Goal: Book appointment/travel/reservation

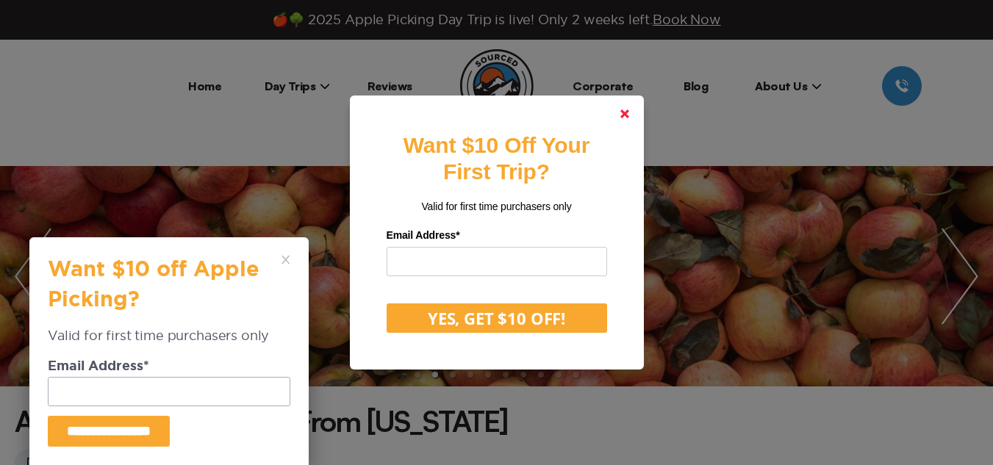
click at [629, 110] on icon at bounding box center [624, 114] width 9 height 9
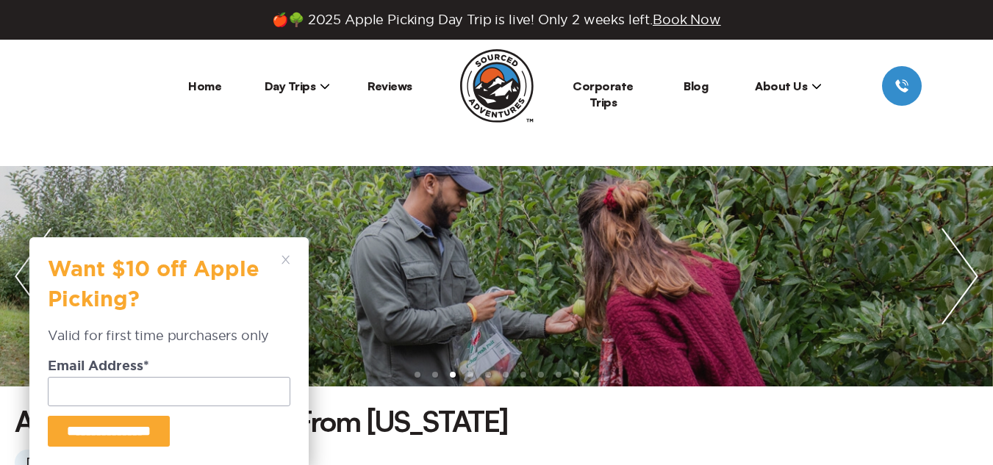
click at [282, 260] on icon at bounding box center [286, 260] width 9 height 9
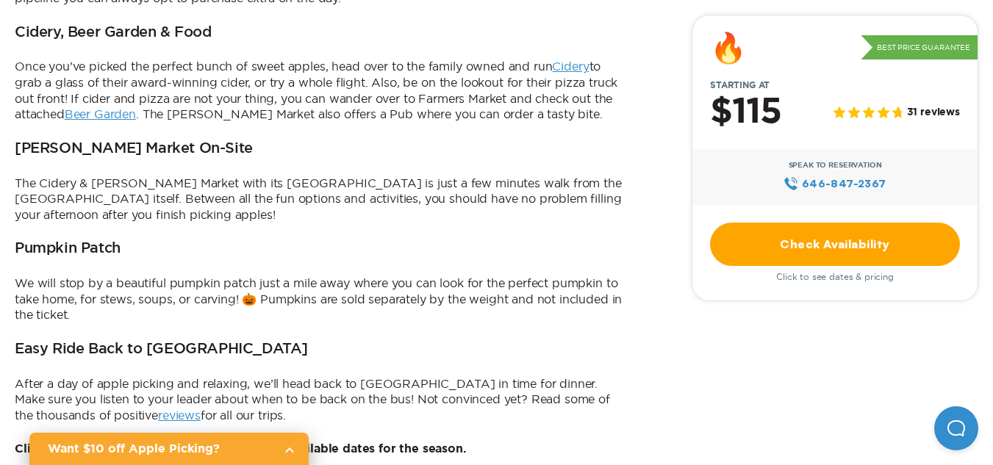
scroll to position [902, 0]
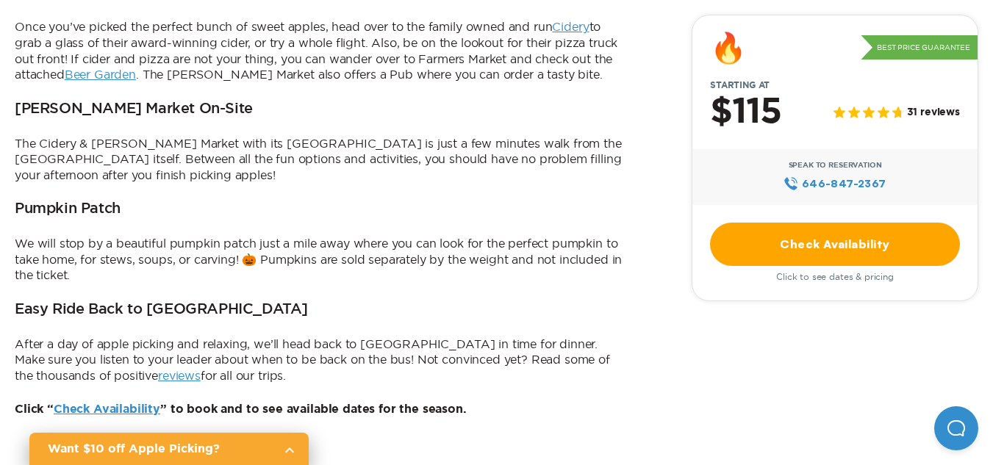
click at [158, 369] on link "reviews" at bounding box center [179, 375] width 43 height 13
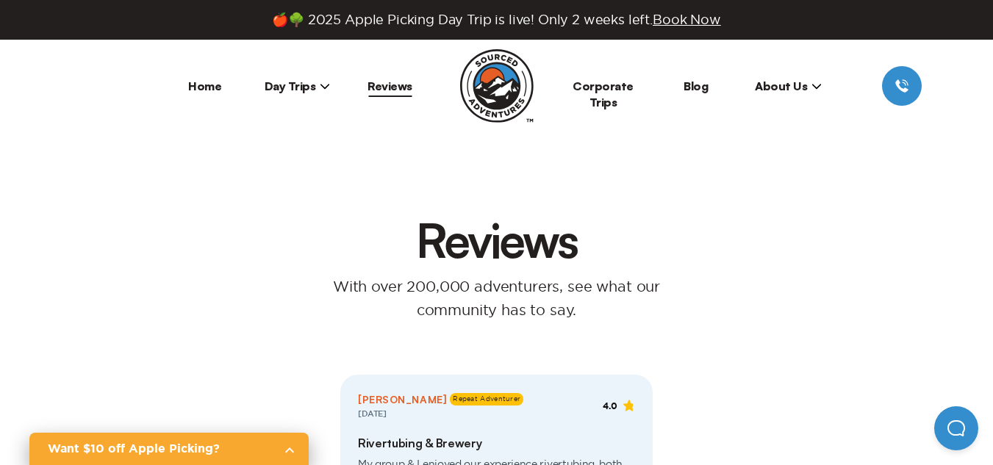
scroll to position [902, 0]
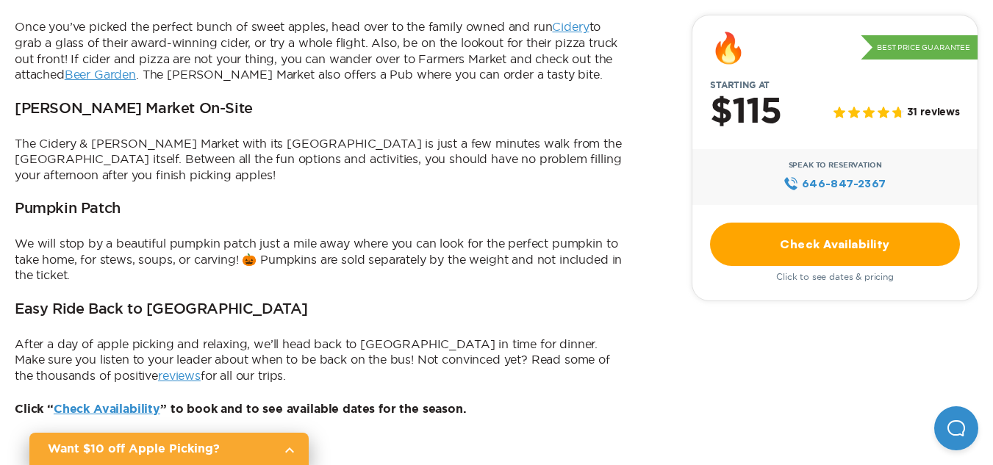
click at [880, 254] on link "Check Availability" at bounding box center [835, 244] width 250 height 43
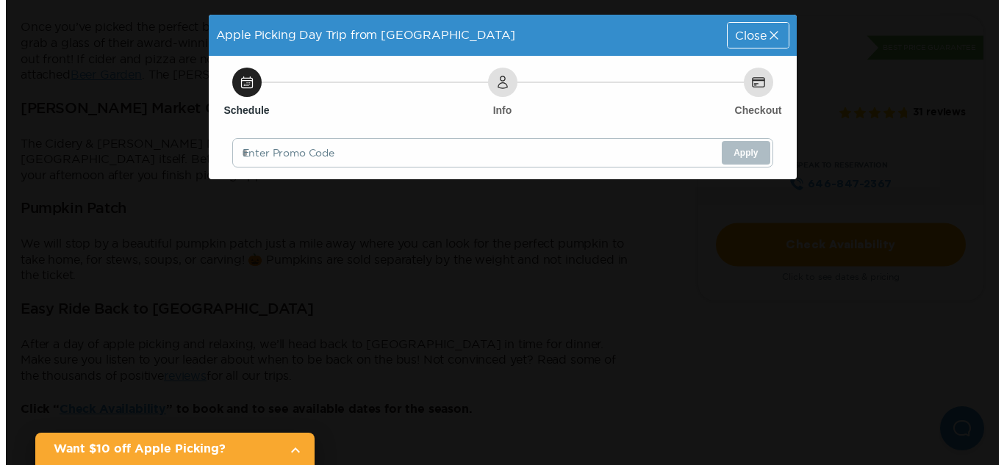
scroll to position [0, 0]
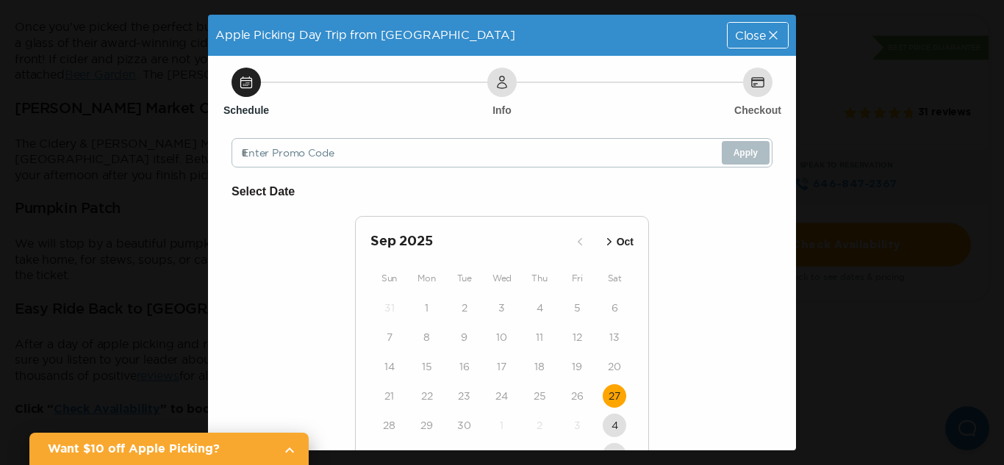
click at [612, 396] on time "27" at bounding box center [615, 396] width 12 height 15
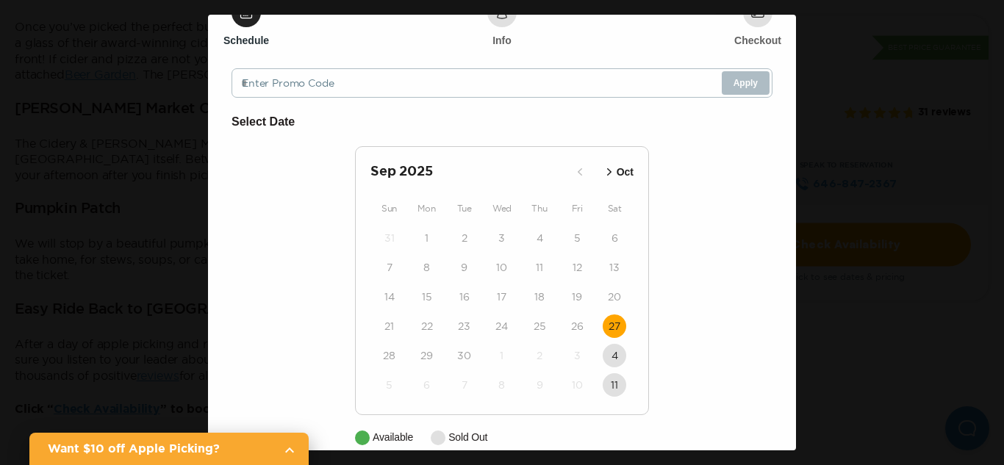
scroll to position [154, 0]
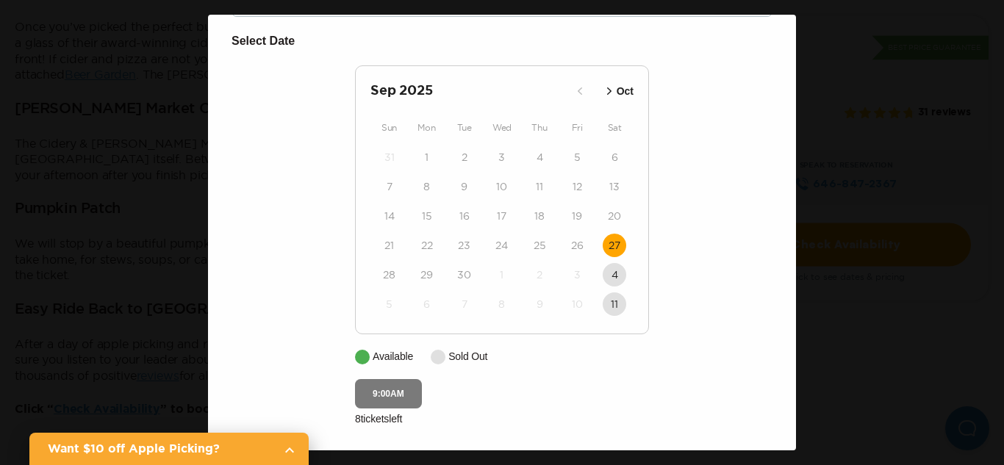
click at [382, 389] on button "9:00AM" at bounding box center [388, 393] width 67 height 29
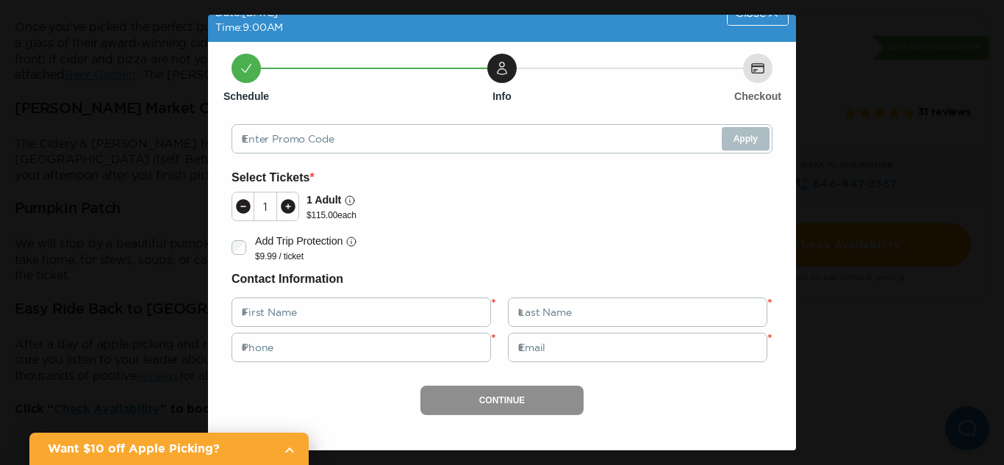
scroll to position [32, 0]
